Goal: Use online tool/utility: Utilize a website feature to perform a specific function

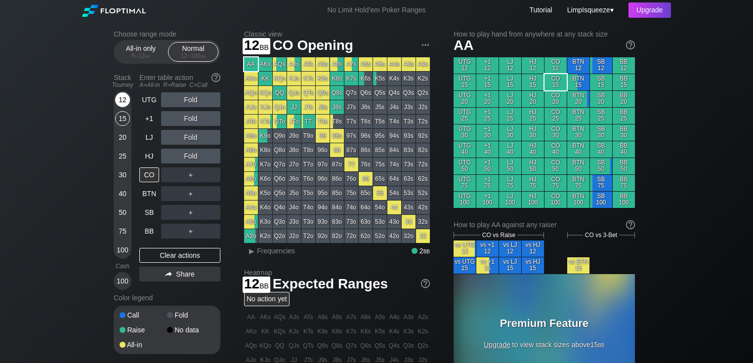
click at [119, 99] on div "12" at bounding box center [122, 99] width 15 height 15
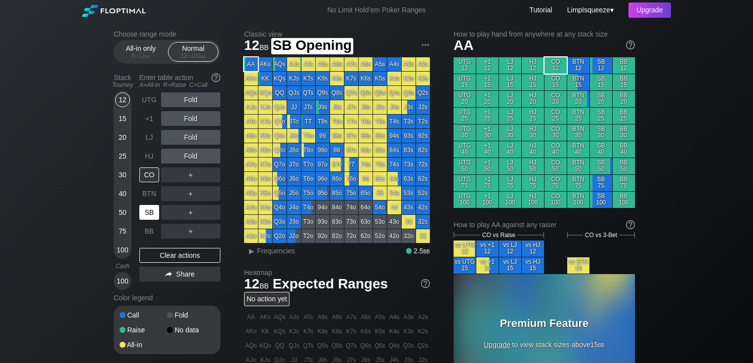
drag, startPoint x: 152, startPoint y: 214, endPoint x: 51, endPoint y: 184, distance: 105.2
click at [151, 213] on div "SB" at bounding box center [149, 212] width 20 height 15
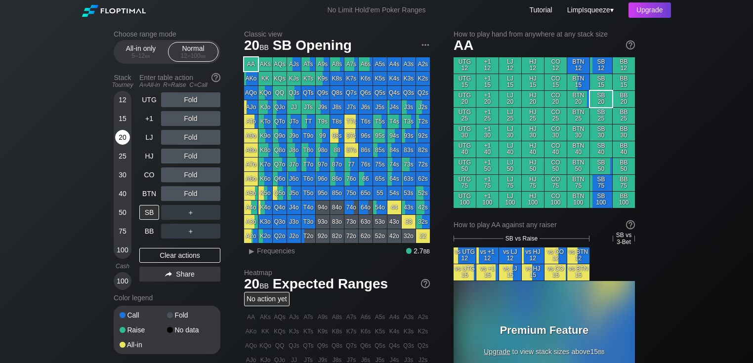
click at [120, 139] on div "20" at bounding box center [122, 137] width 15 height 15
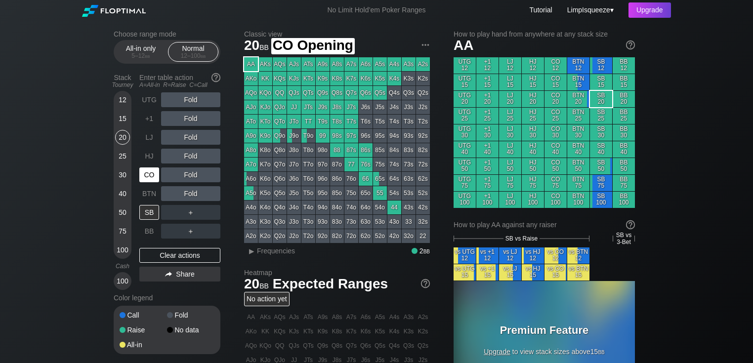
click at [155, 170] on div "CO" at bounding box center [149, 175] width 20 height 15
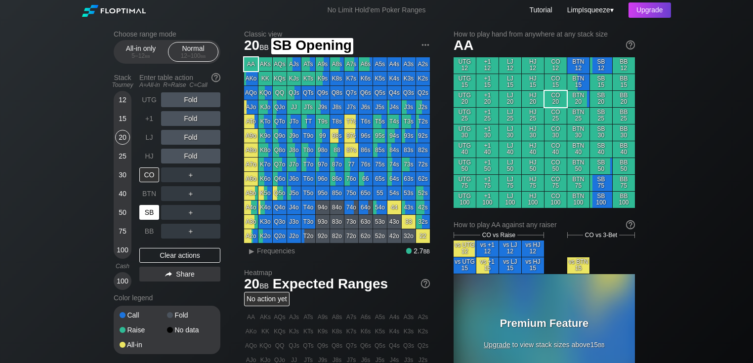
click at [149, 206] on div "SB" at bounding box center [149, 212] width 20 height 15
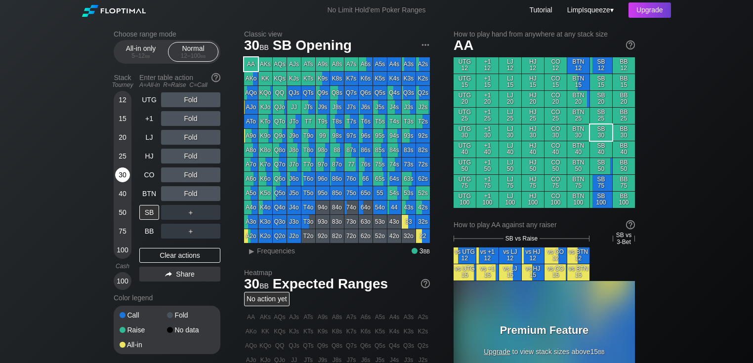
click at [123, 171] on div "30" at bounding box center [122, 175] width 15 height 15
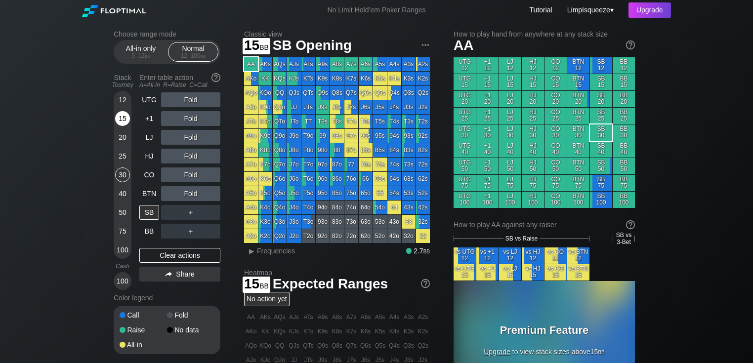
click at [125, 117] on div "15" at bounding box center [122, 118] width 15 height 15
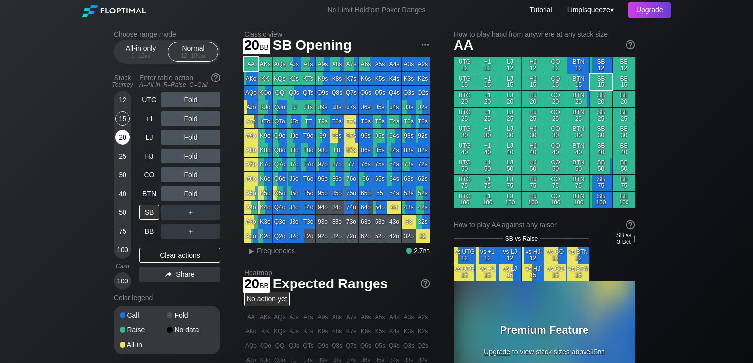
click at [116, 135] on div "20" at bounding box center [122, 137] width 15 height 15
